Goal: Information Seeking & Learning: Learn about a topic

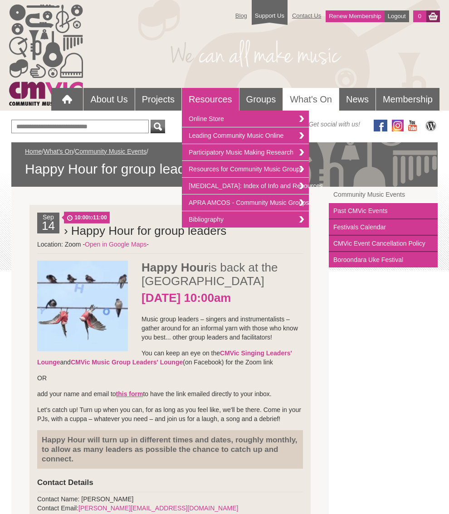
scroll to position [79, 0]
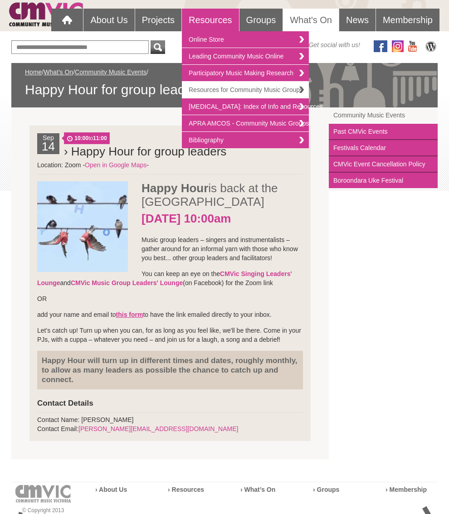
click at [209, 88] on link "Resources for Community Music Groups" at bounding box center [245, 90] width 127 height 17
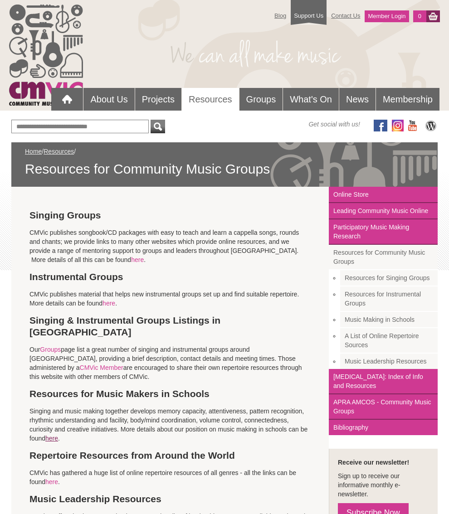
click at [58, 435] on link "here" at bounding box center [51, 438] width 13 height 7
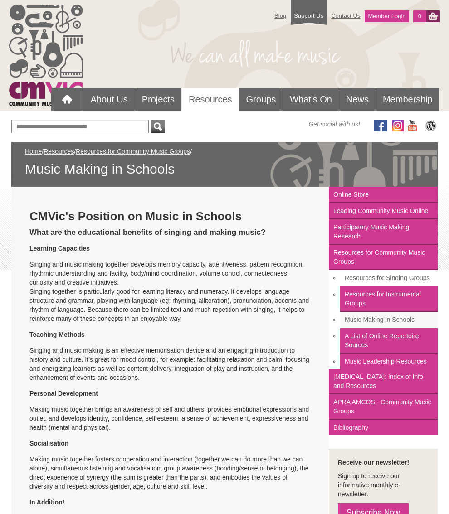
click at [361, 279] on link "Resources for Singing Groups" at bounding box center [388, 278] width 97 height 16
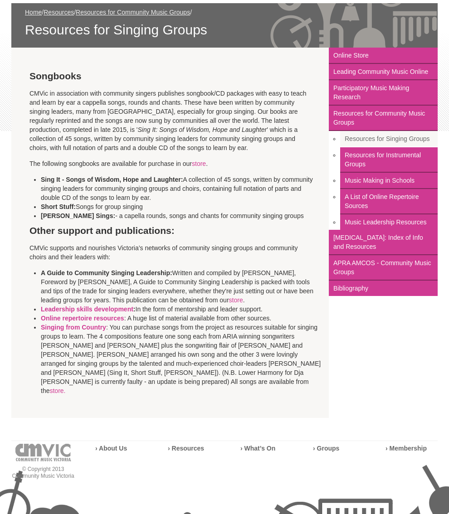
scroll to position [141, 0]
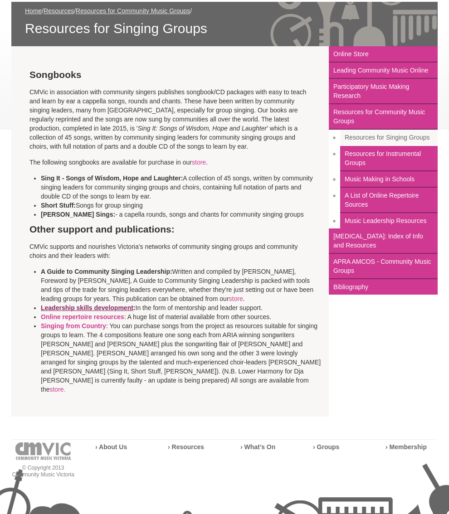
click at [92, 309] on link "Leadership skills development" at bounding box center [87, 307] width 92 height 7
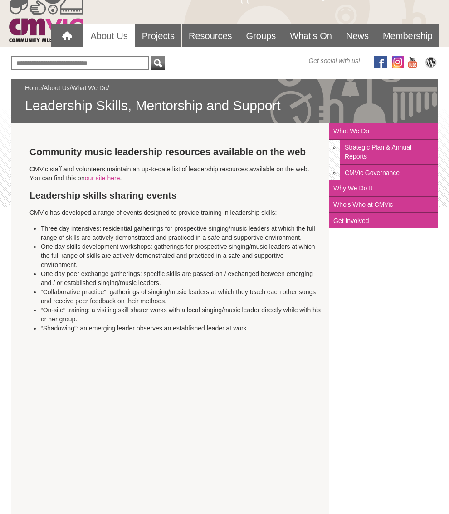
scroll to position [62, 0]
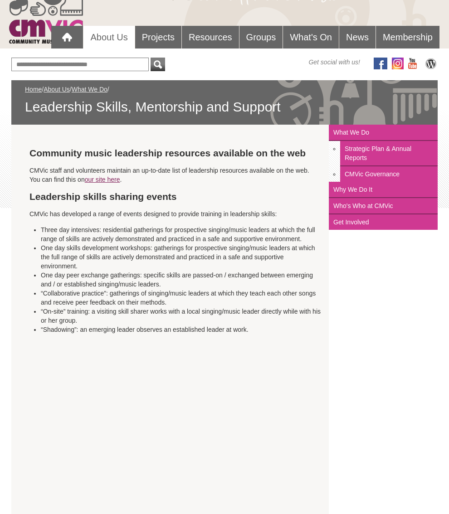
click at [120, 180] on link "our site here" at bounding box center [102, 179] width 35 height 7
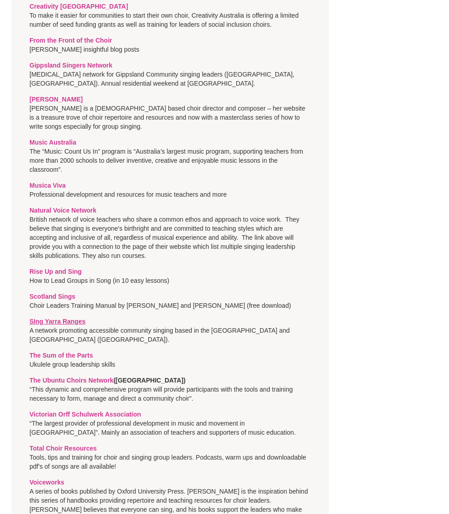
scroll to position [714, 0]
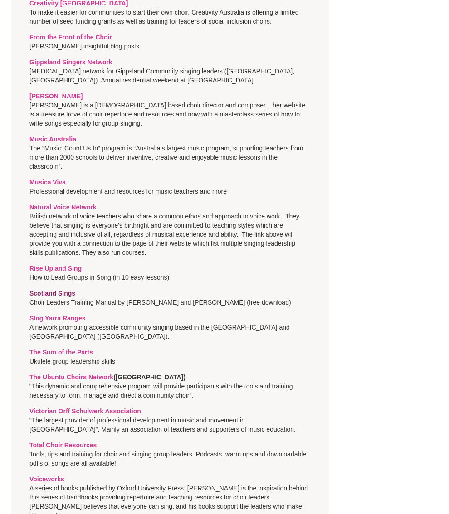
click at [50, 290] on link "Scotland Sings" at bounding box center [52, 293] width 46 height 7
